Goal: Task Accomplishment & Management: Use online tool/utility

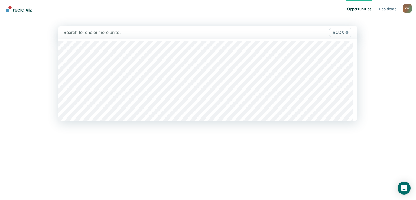
click at [90, 33] on div at bounding box center [164, 32] width 202 height 6
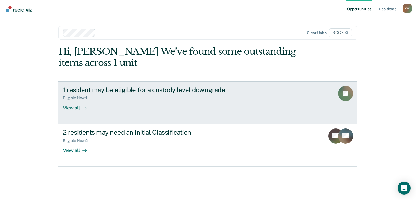
click at [69, 108] on div "View all" at bounding box center [78, 105] width 30 height 11
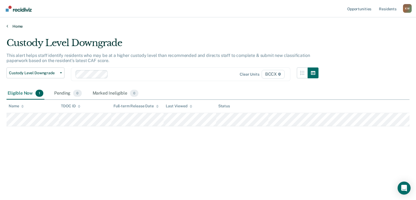
click at [17, 27] on link "Home" at bounding box center [207, 26] width 403 height 5
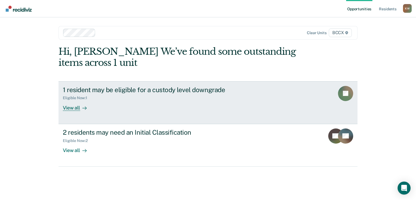
click at [72, 109] on div "View all" at bounding box center [78, 105] width 30 height 11
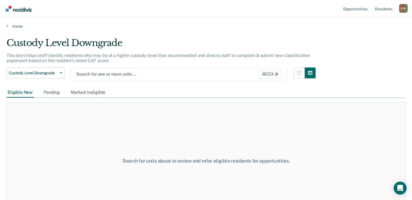
click at [102, 76] on div at bounding box center [148, 74] width 144 height 6
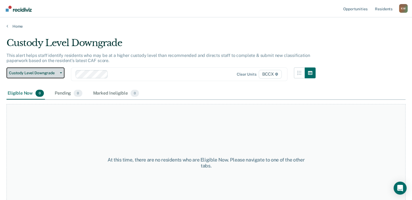
click at [60, 73] on icon "button" at bounding box center [61, 72] width 2 height 1
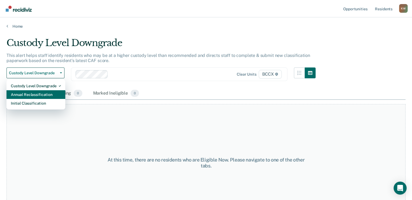
click at [48, 93] on div "Annual Reclassification" at bounding box center [36, 94] width 50 height 9
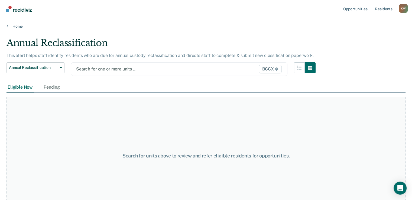
click at [98, 71] on div at bounding box center [148, 69] width 144 height 6
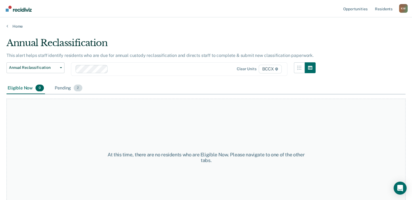
click at [64, 88] on div "Pending 2" at bounding box center [69, 88] width 30 height 12
